Goal: Ask a question

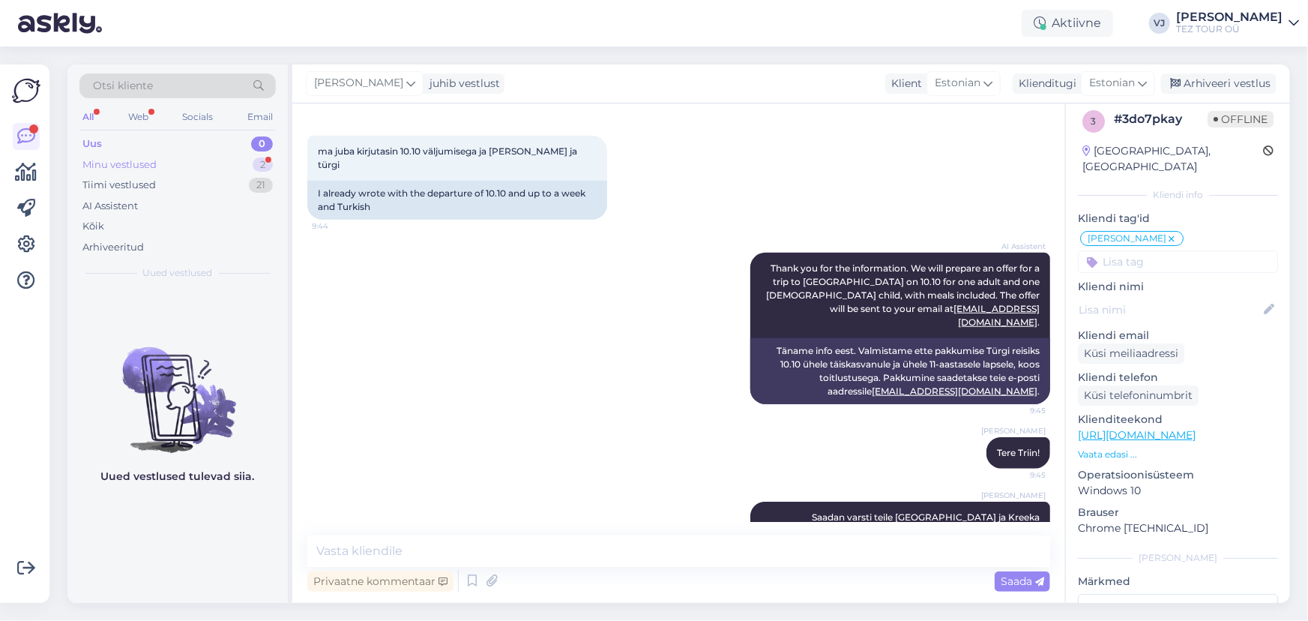
click at [256, 167] on div "2" at bounding box center [263, 164] width 20 height 15
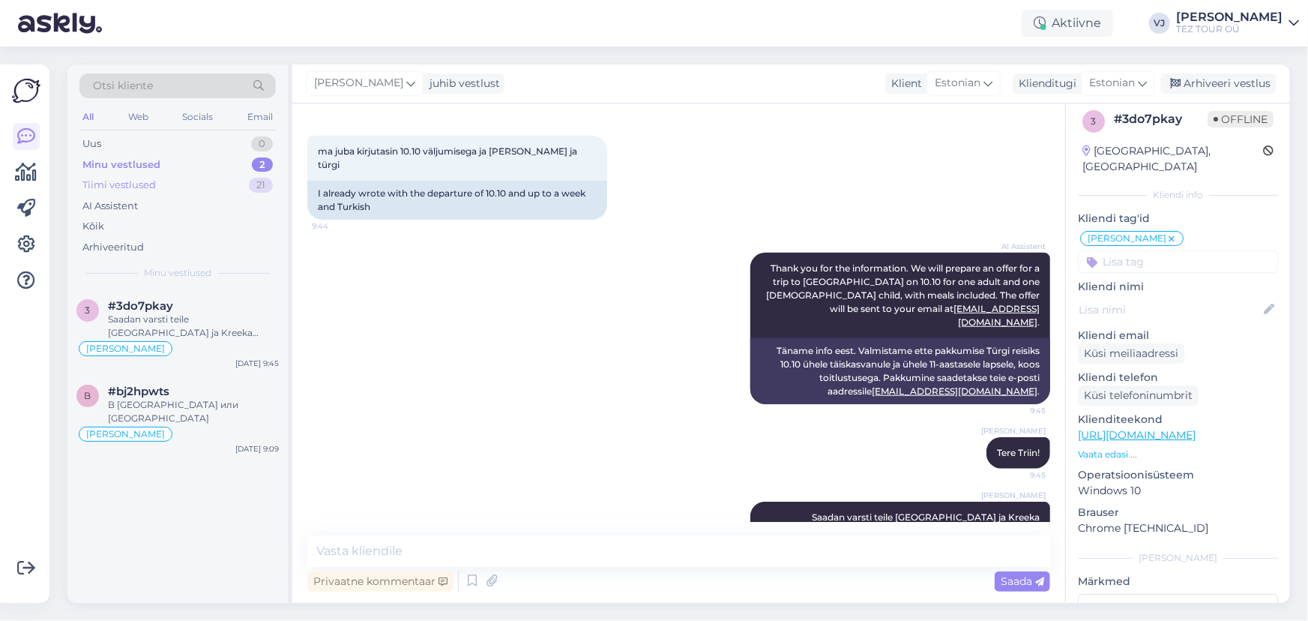
click at [241, 185] on div "Tiimi vestlused 21" at bounding box center [177, 185] width 196 height 21
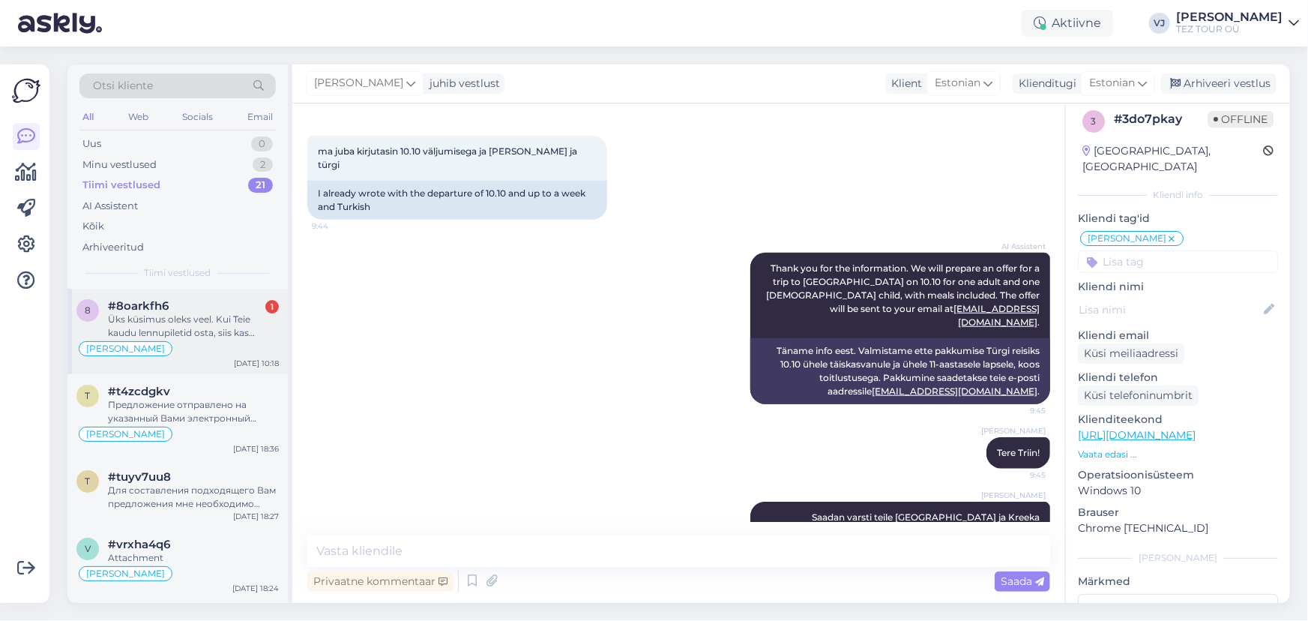
click at [214, 348] on div "Natalja suhtleb" at bounding box center [177, 349] width 202 height 18
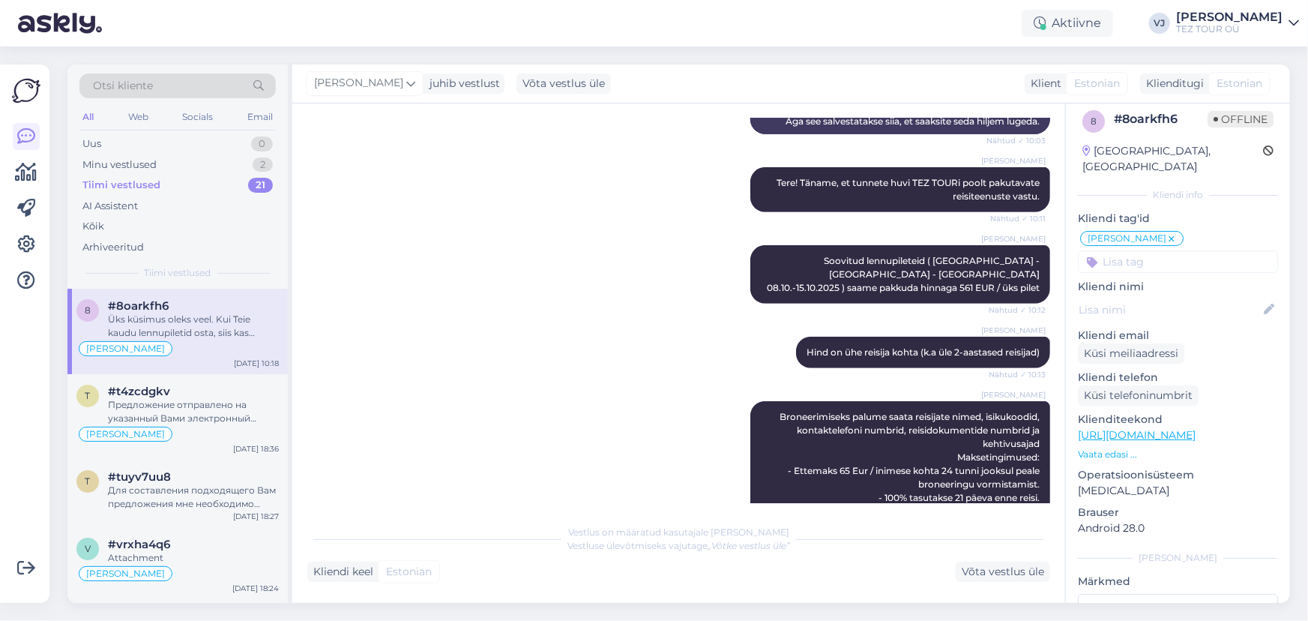
scroll to position [870, 0]
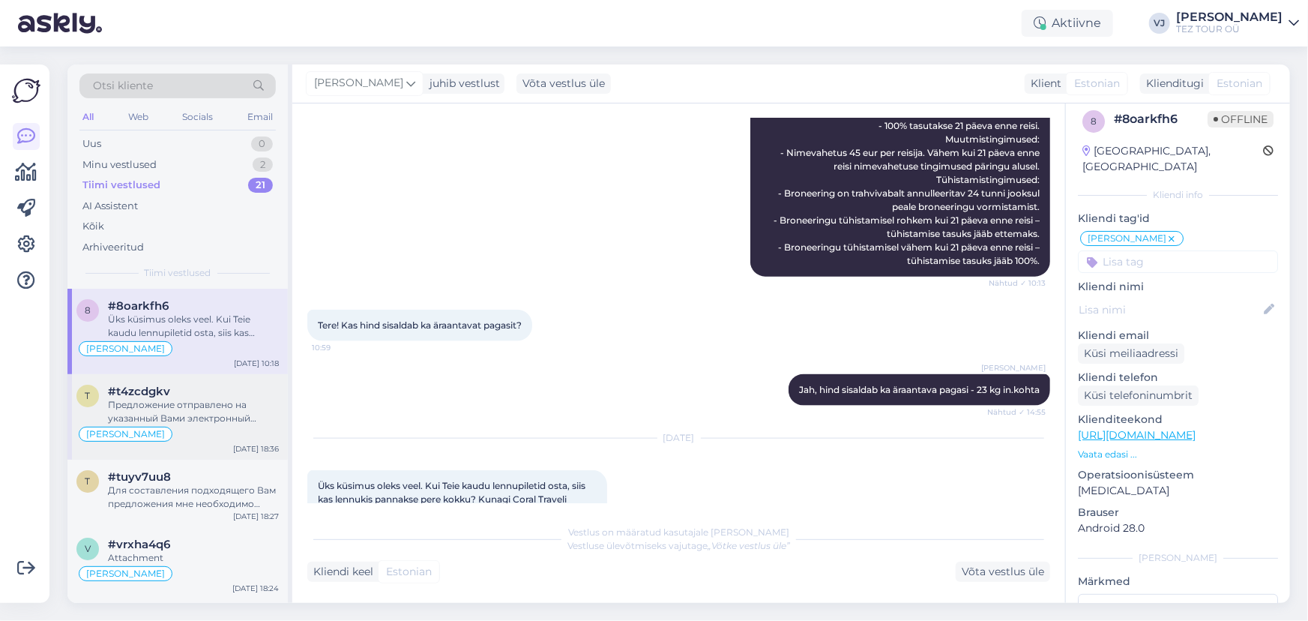
click at [164, 418] on div "Предложение отправлено на указанный Вами электронный адрес." at bounding box center [193, 411] width 171 height 27
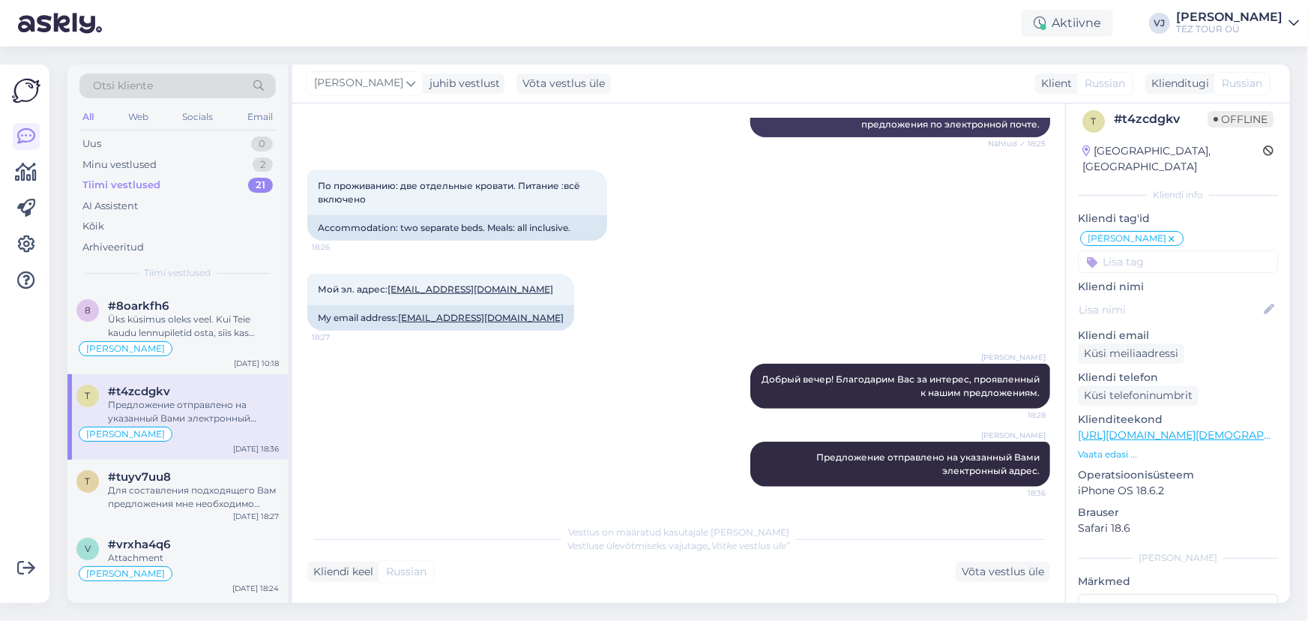
scroll to position [531, 0]
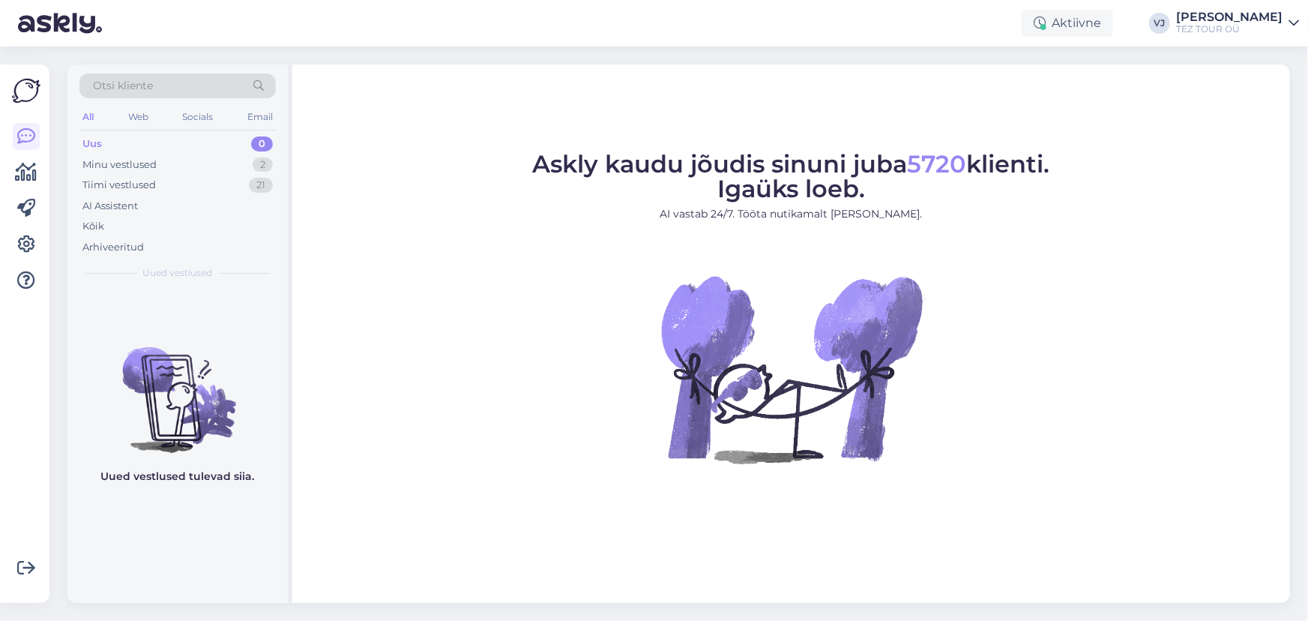
click at [153, 199] on div "AI Assistent" at bounding box center [177, 206] width 196 height 21
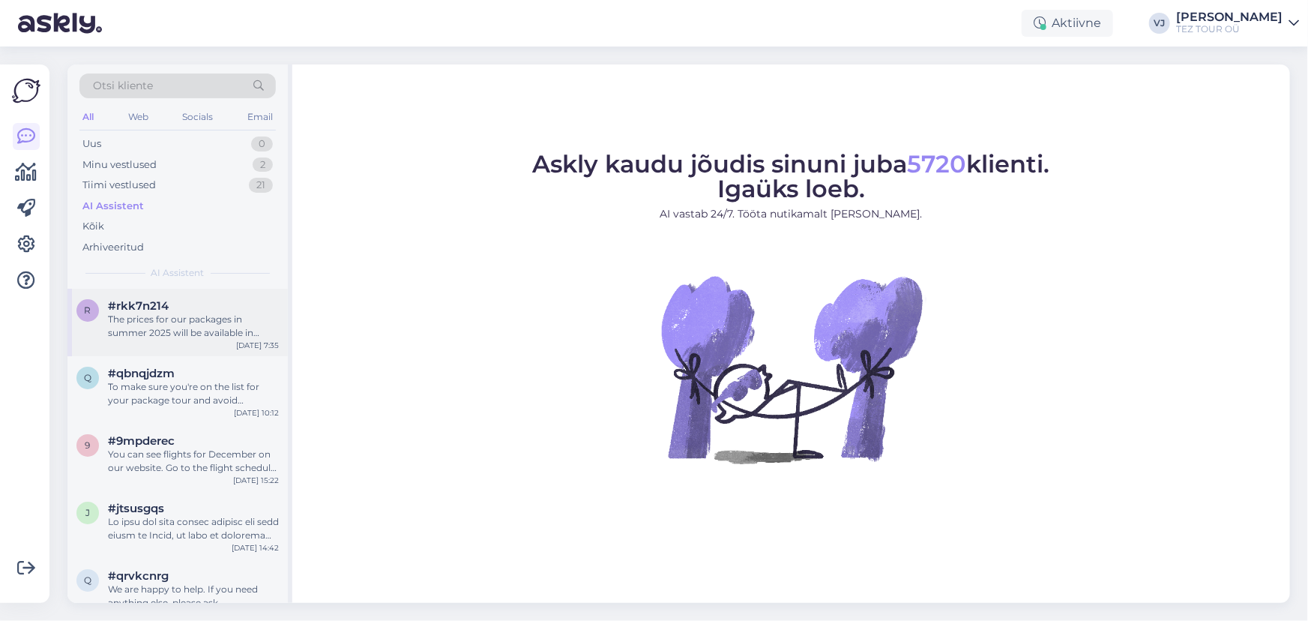
click at [179, 322] on div "The prices for our packages in summer 2025 will be available in October 2024. I…" at bounding box center [193, 326] width 171 height 27
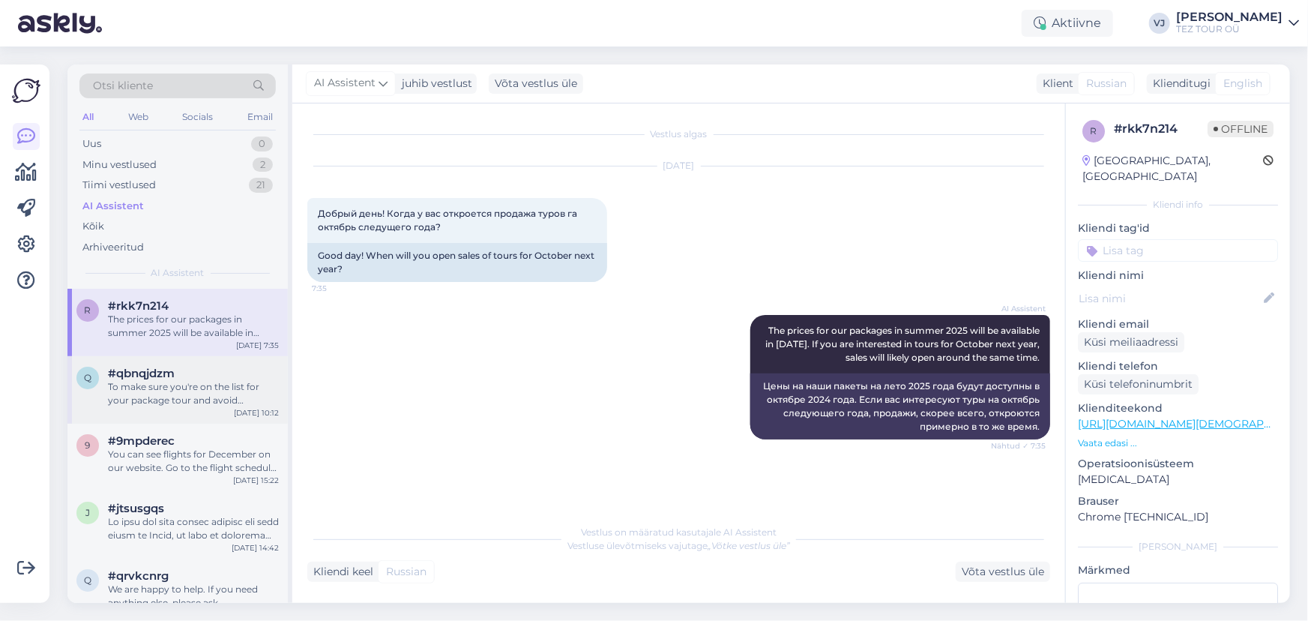
click at [143, 402] on div "To make sure you're on the list for your package tour and avoid surprises at th…" at bounding box center [193, 393] width 171 height 27
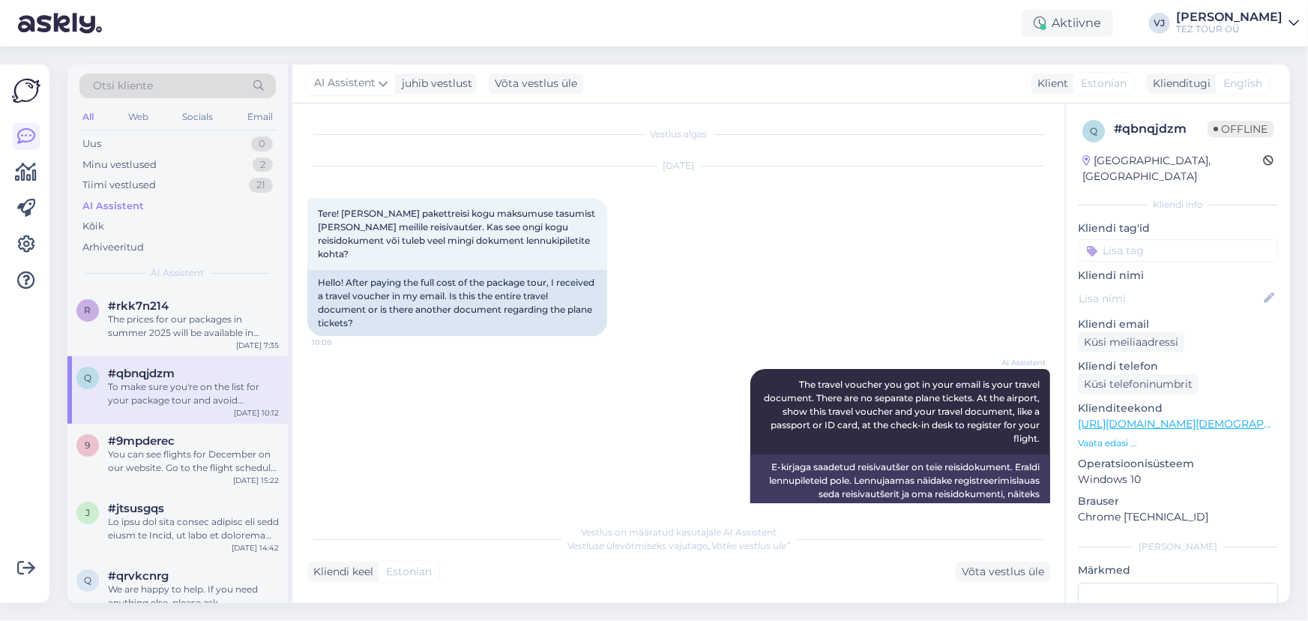
scroll to position [642, 0]
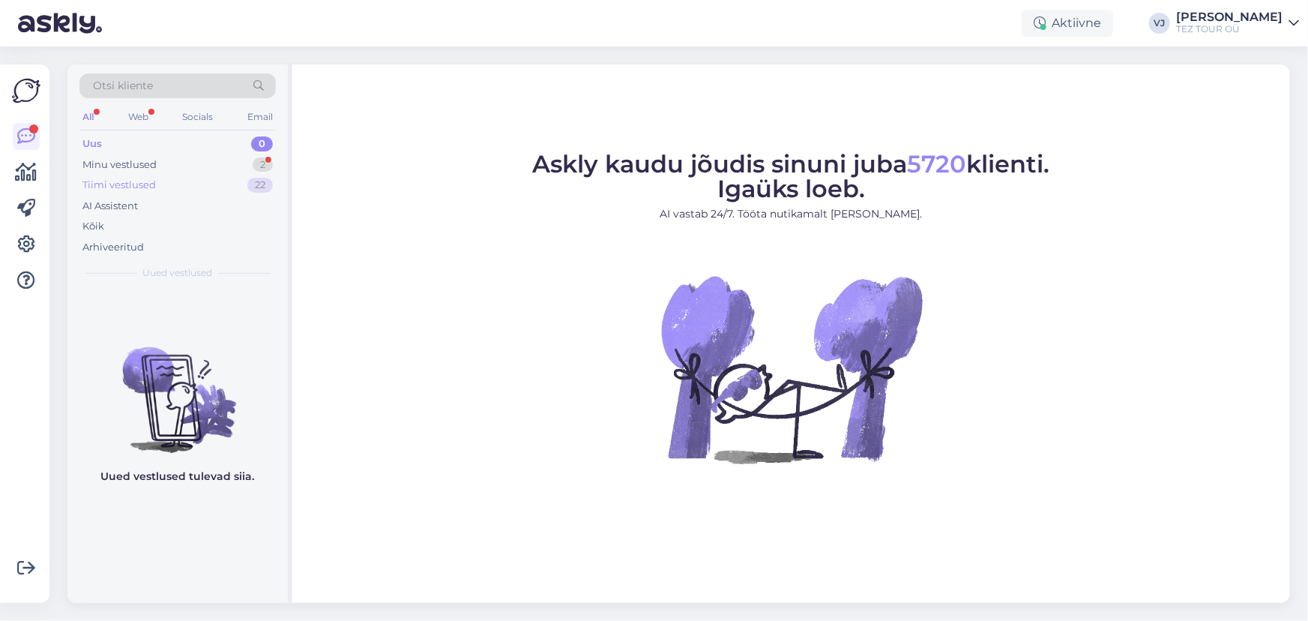
click at [182, 186] on div "Tiimi vestlused 22" at bounding box center [177, 185] width 196 height 21
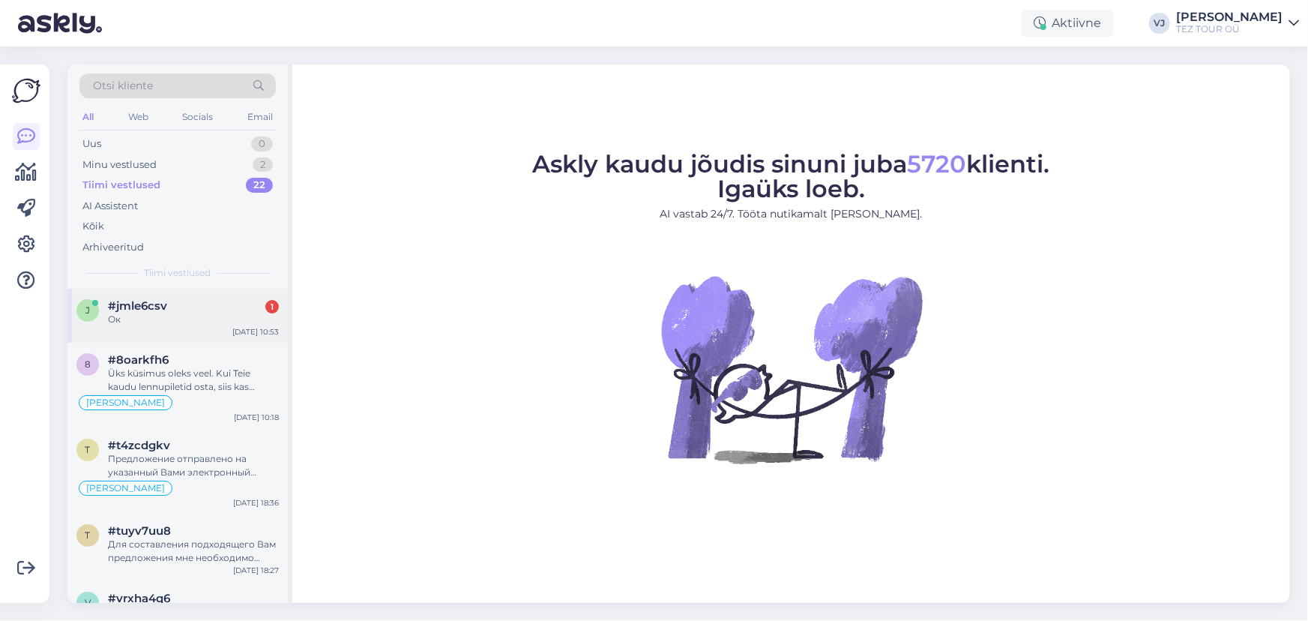
click at [197, 325] on div "Ок" at bounding box center [193, 319] width 171 height 13
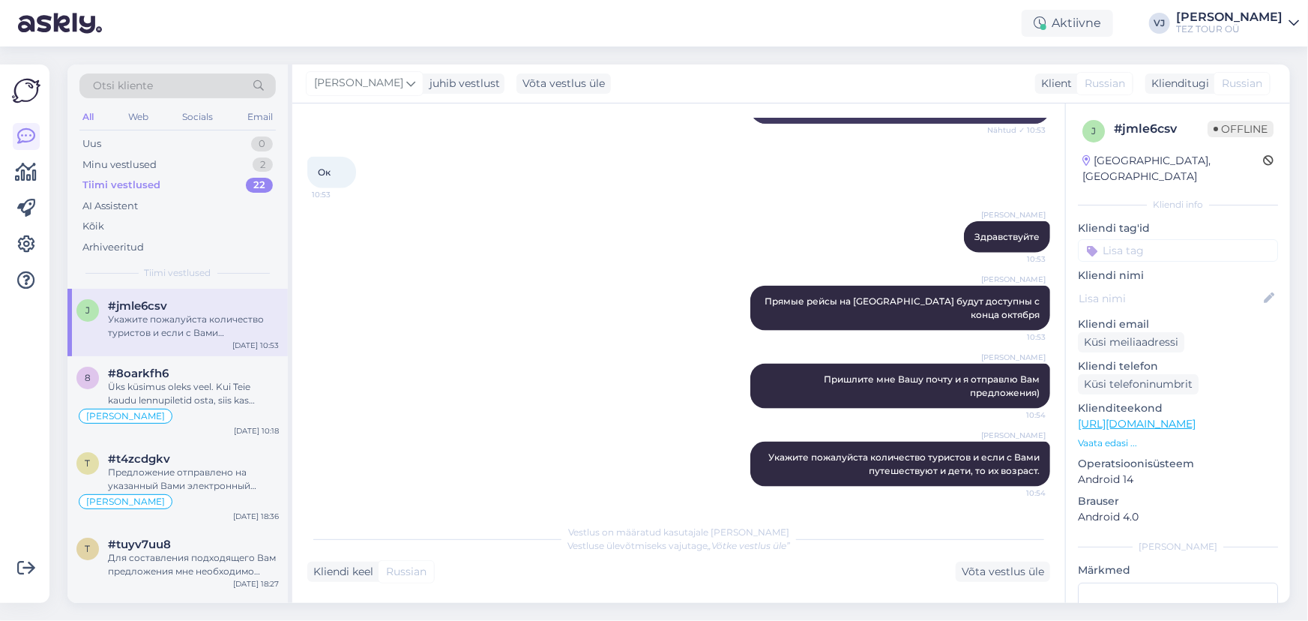
scroll to position [984, 0]
